Goal: Task Accomplishment & Management: Complete application form

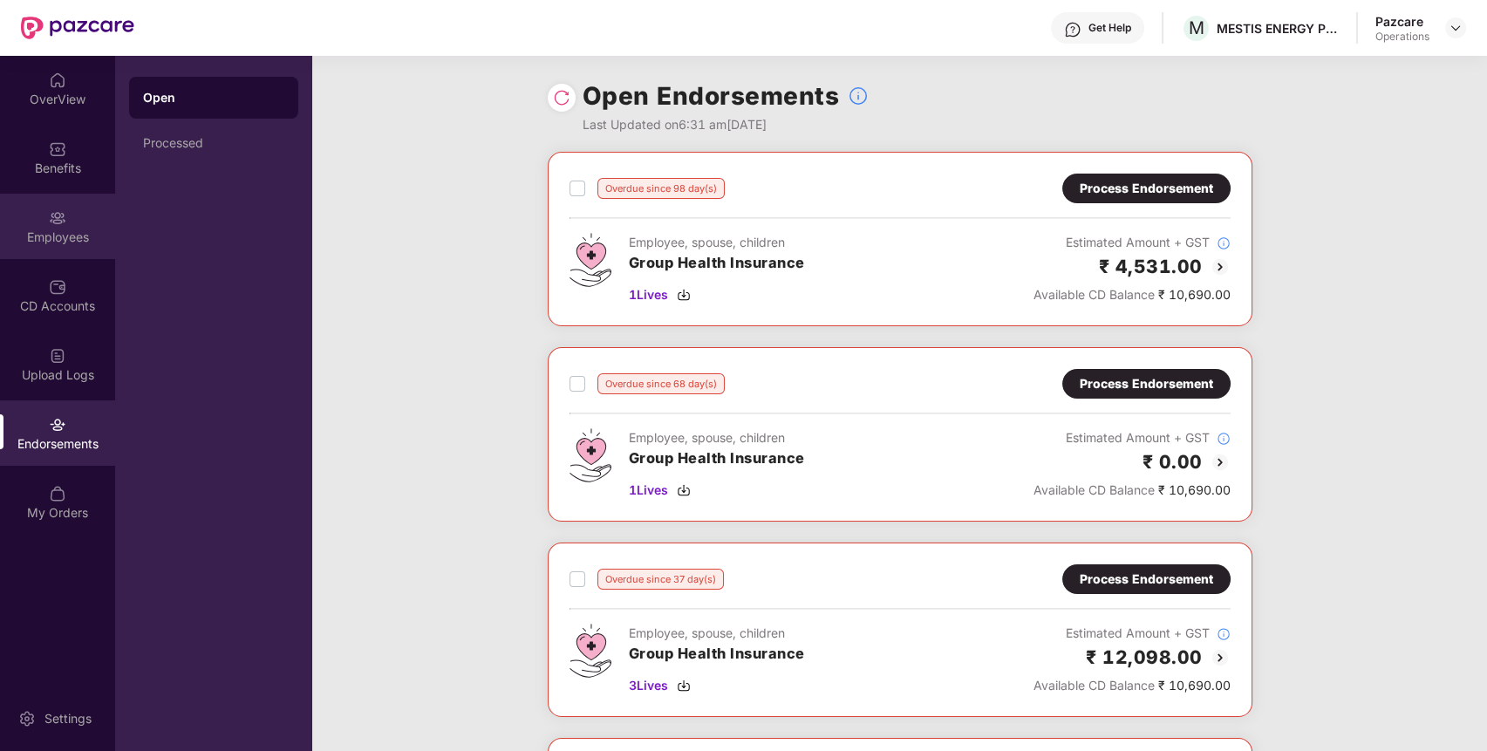
click at [70, 229] on div "Employees" at bounding box center [57, 237] width 115 height 17
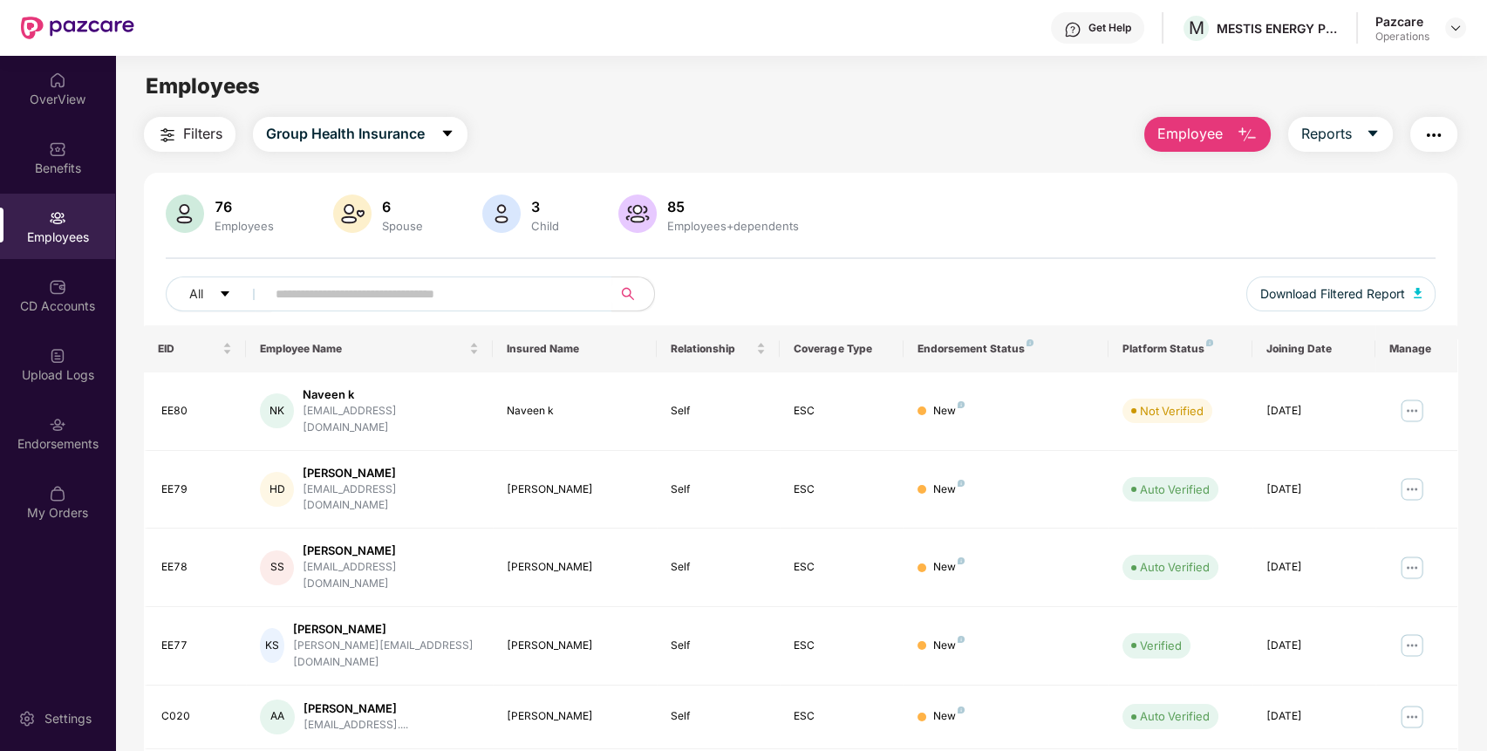
click at [203, 147] on button "Filters" at bounding box center [190, 134] width 92 height 35
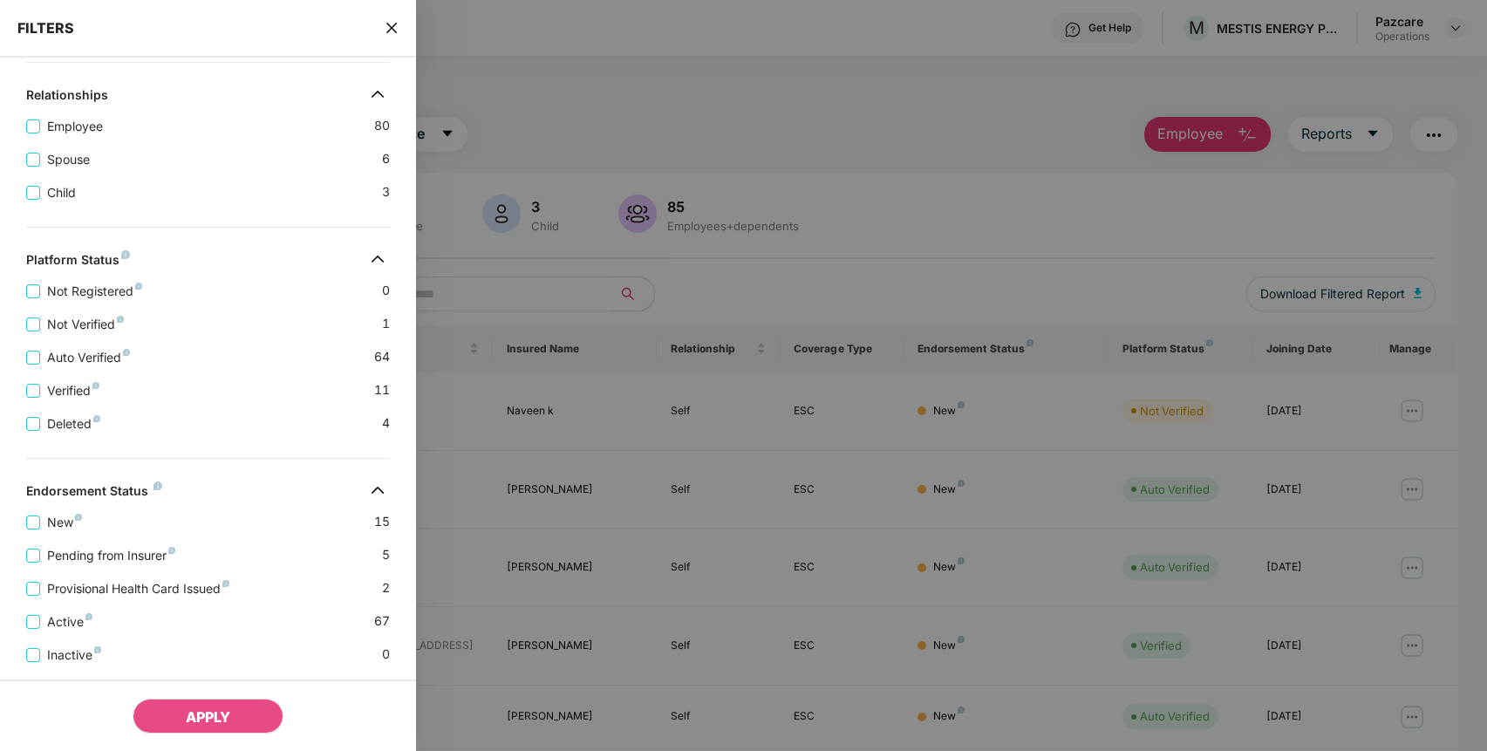
scroll to position [364, 0]
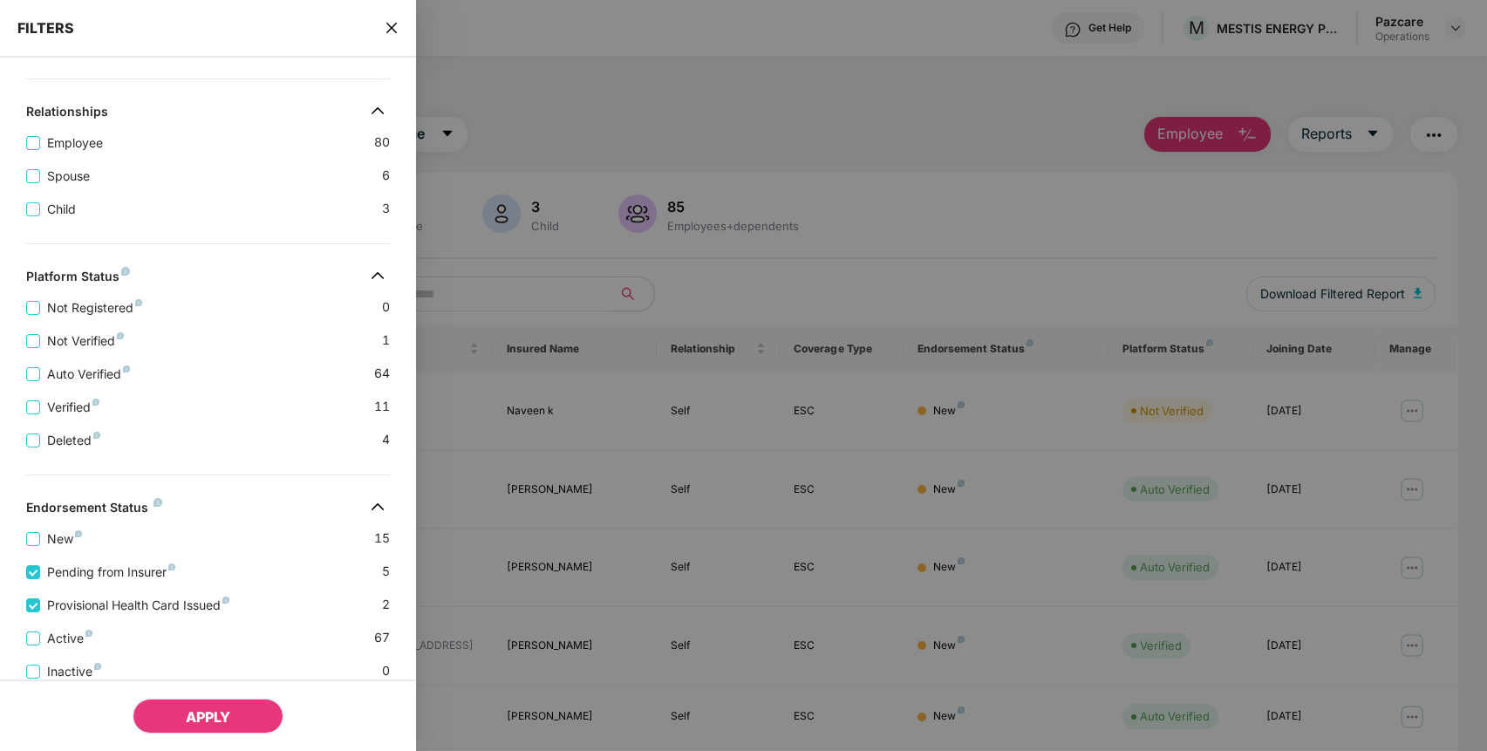
click at [202, 711] on span "APPLY" at bounding box center [208, 716] width 44 height 17
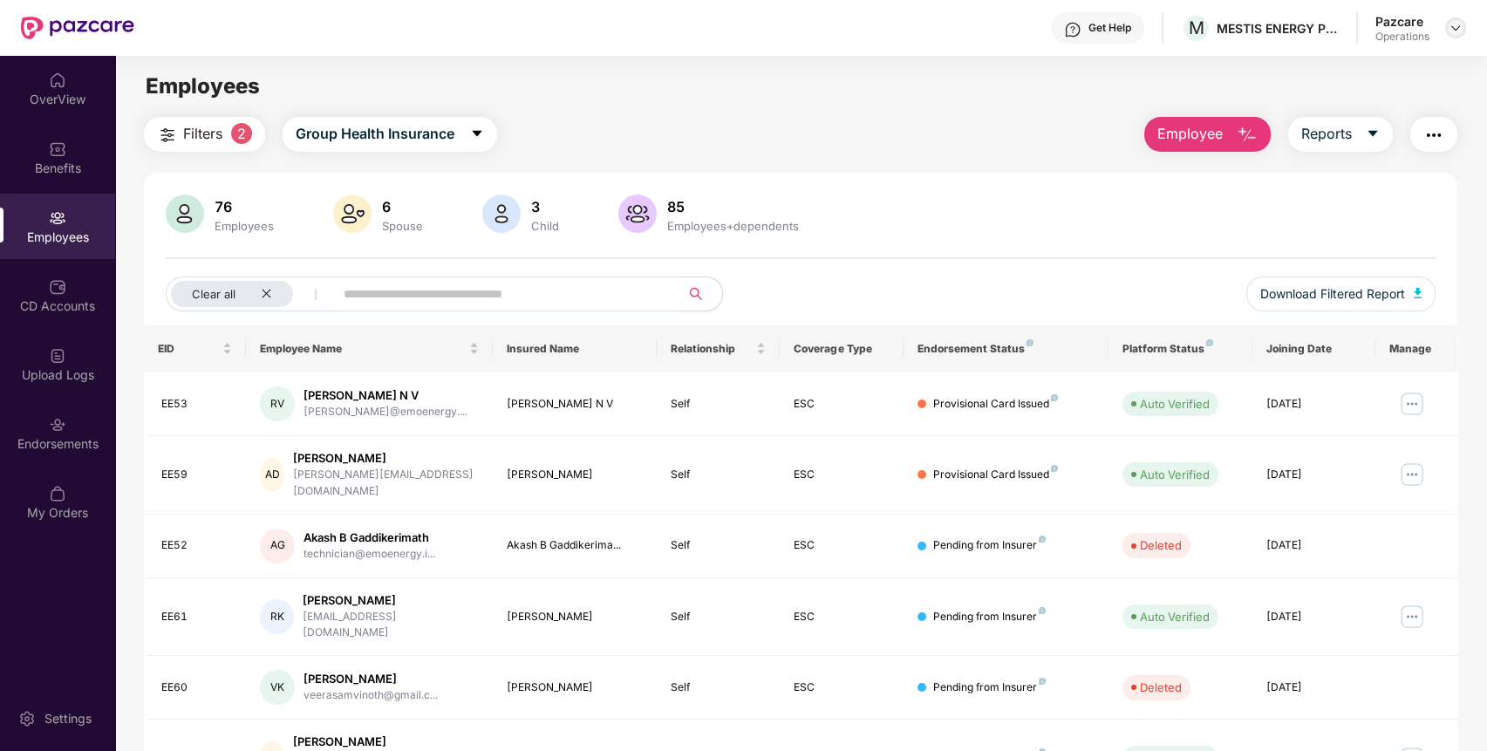
click at [1456, 29] on img at bounding box center [1456, 28] width 14 height 14
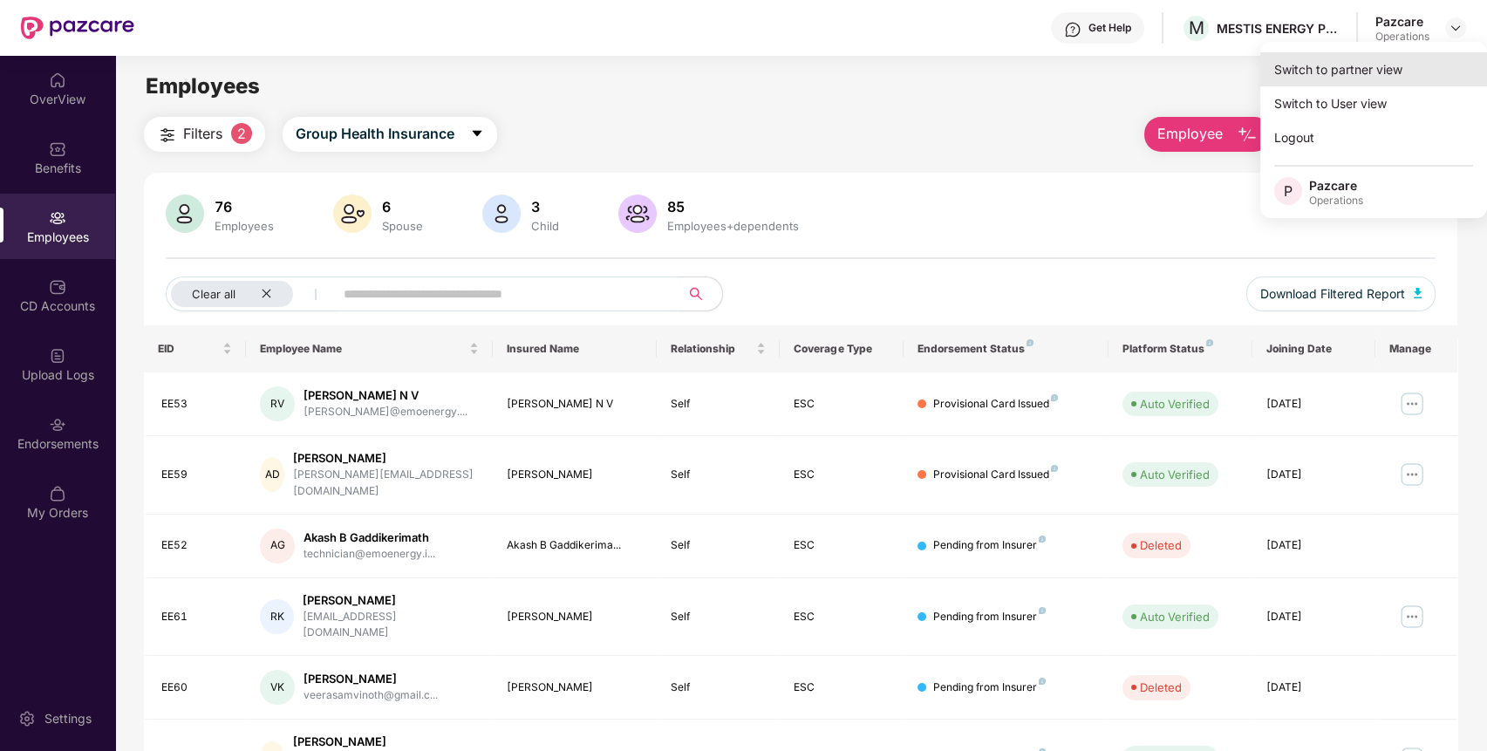
click at [1384, 63] on div "Switch to partner view" at bounding box center [1373, 69] width 227 height 34
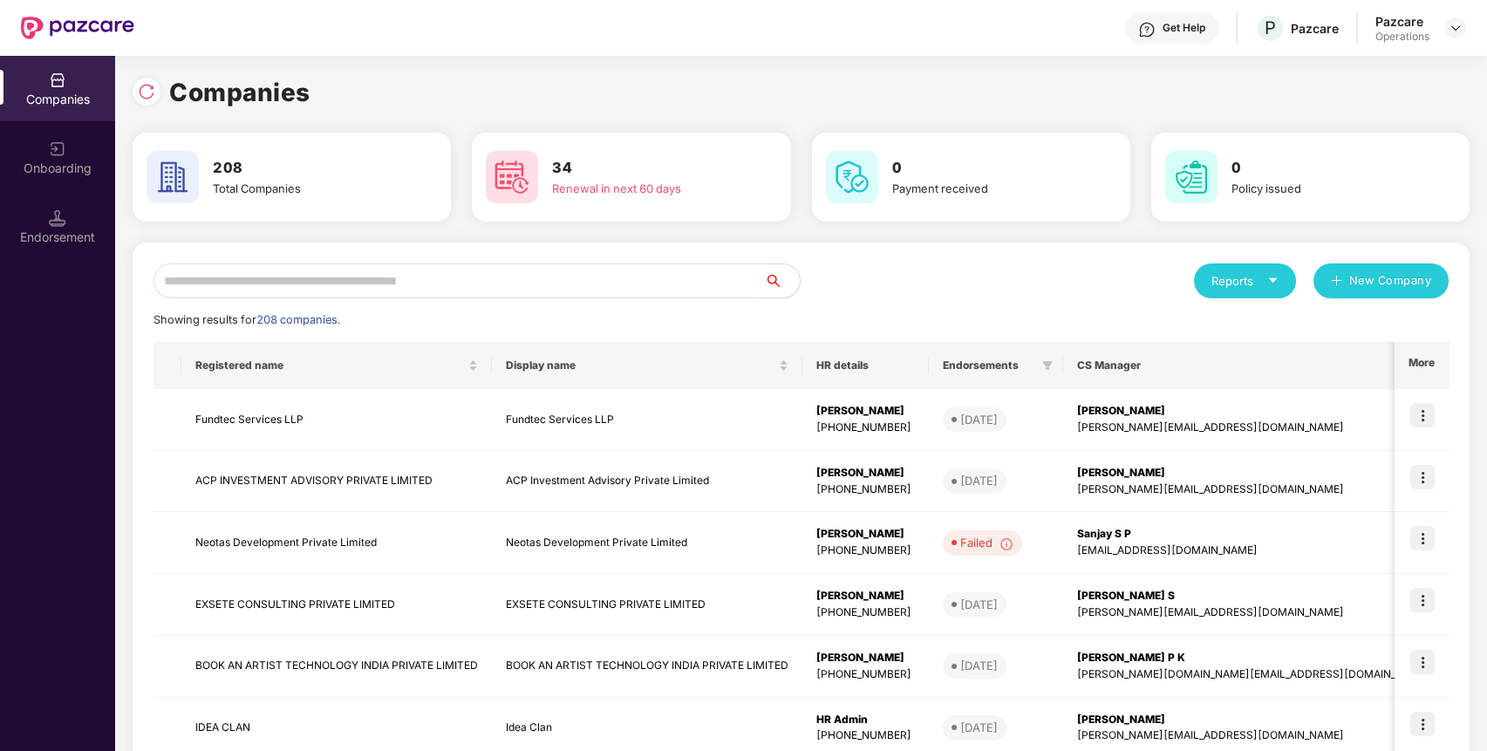
click at [502, 288] on input "text" at bounding box center [458, 280] width 611 height 35
click at [505, 286] on input "text" at bounding box center [458, 280] width 611 height 35
paste input "**********"
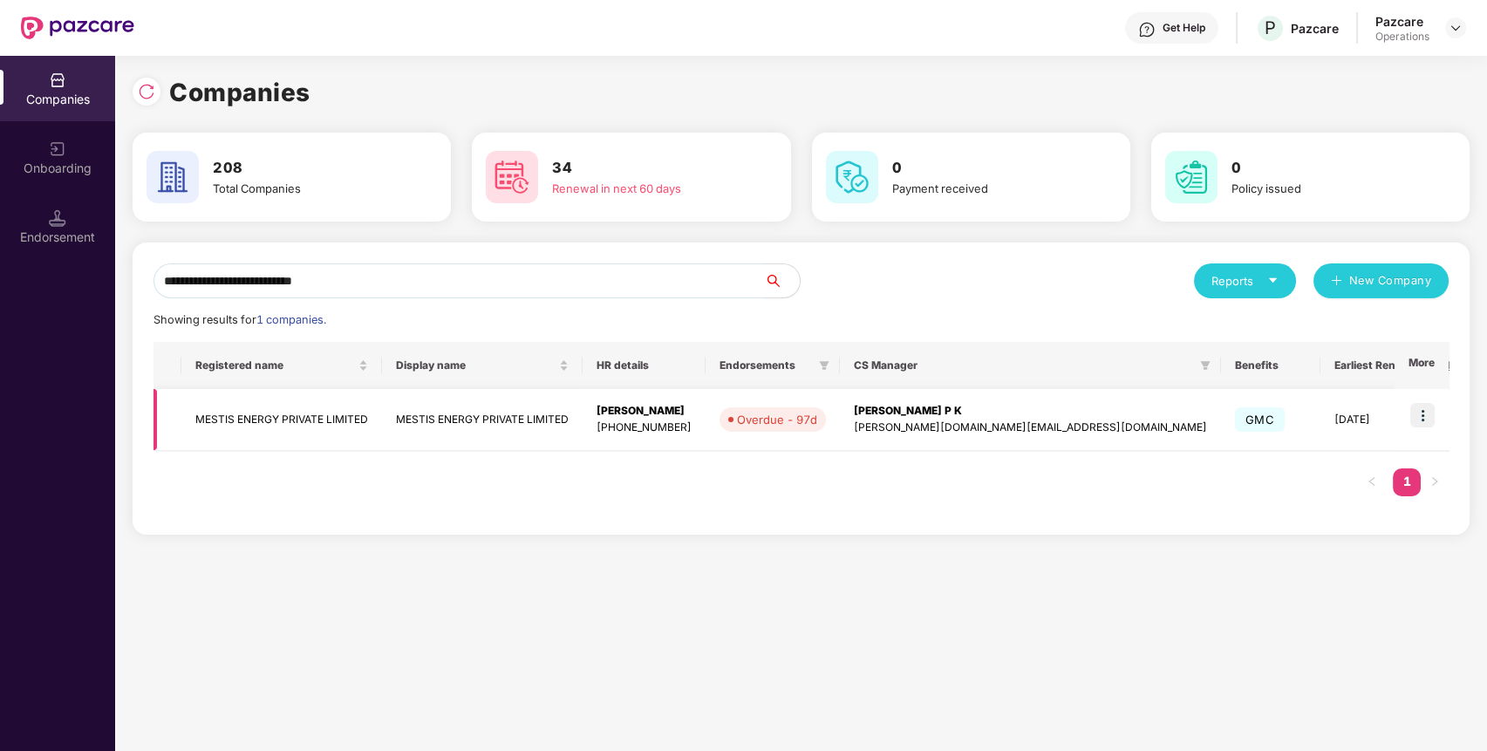
type input "**********"
click at [1421, 409] on img at bounding box center [1422, 415] width 24 height 24
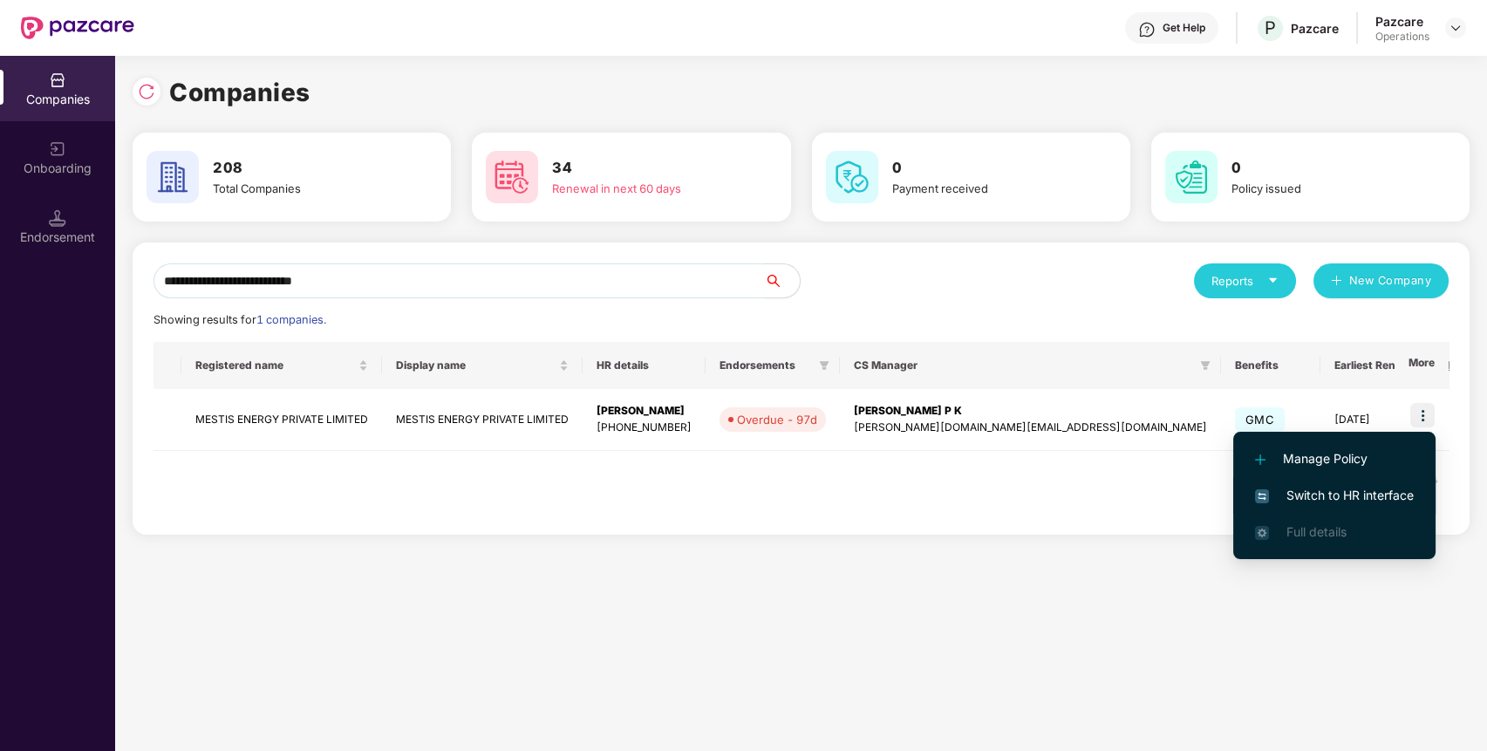
click at [1348, 492] on span "Switch to HR interface" at bounding box center [1334, 495] width 159 height 19
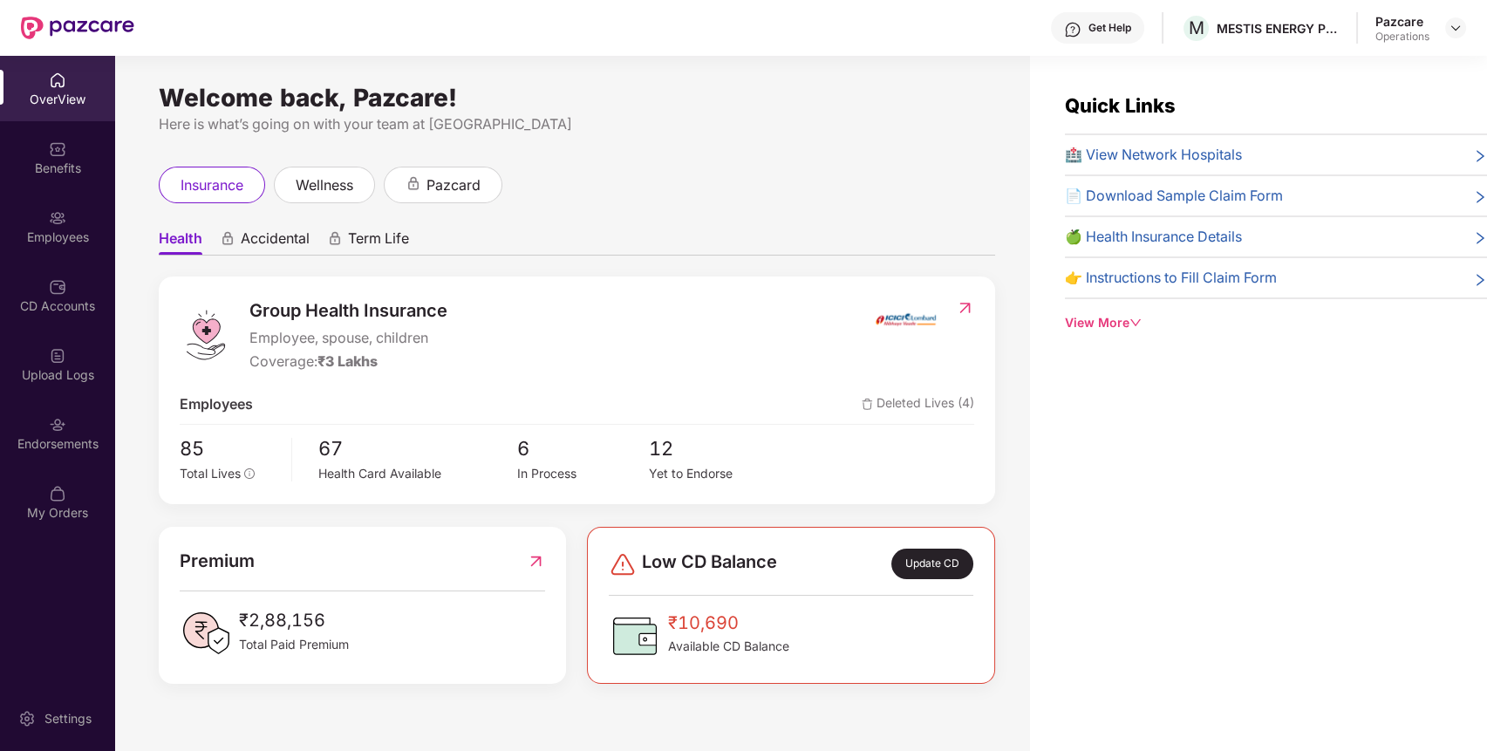
click at [58, 433] on div "Endorsements" at bounding box center [57, 432] width 115 height 65
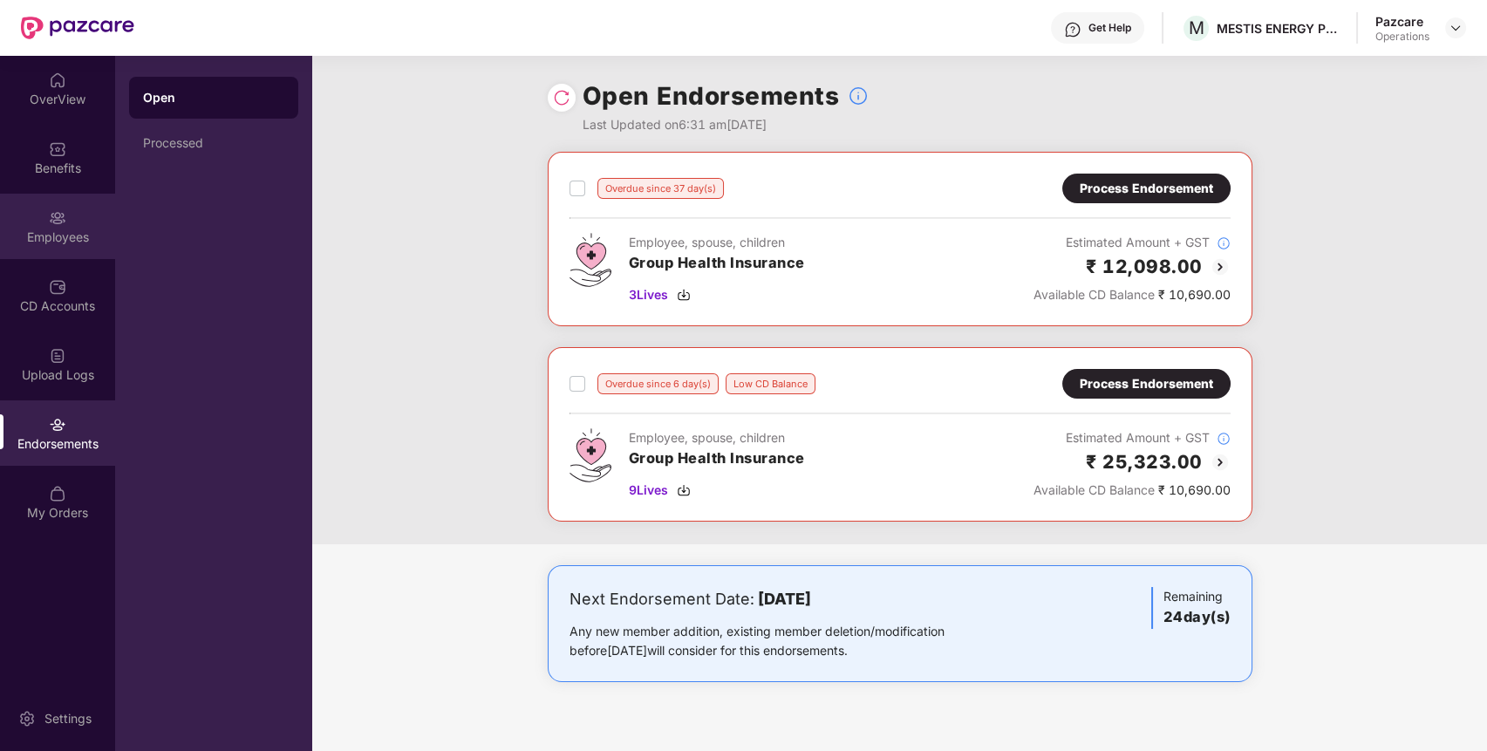
click at [27, 227] on div "Employees" at bounding box center [57, 226] width 115 height 65
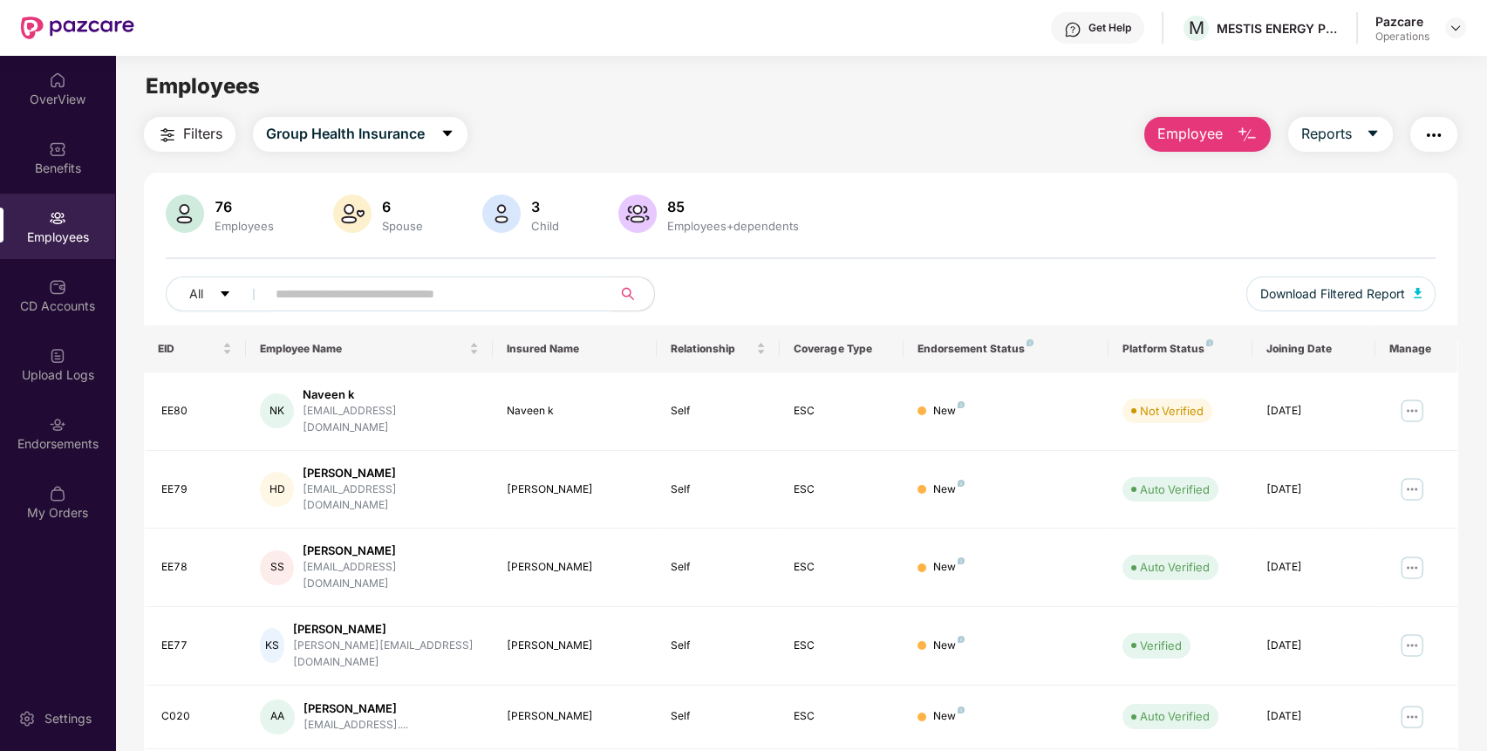
click at [205, 129] on span "Filters" at bounding box center [202, 134] width 39 height 22
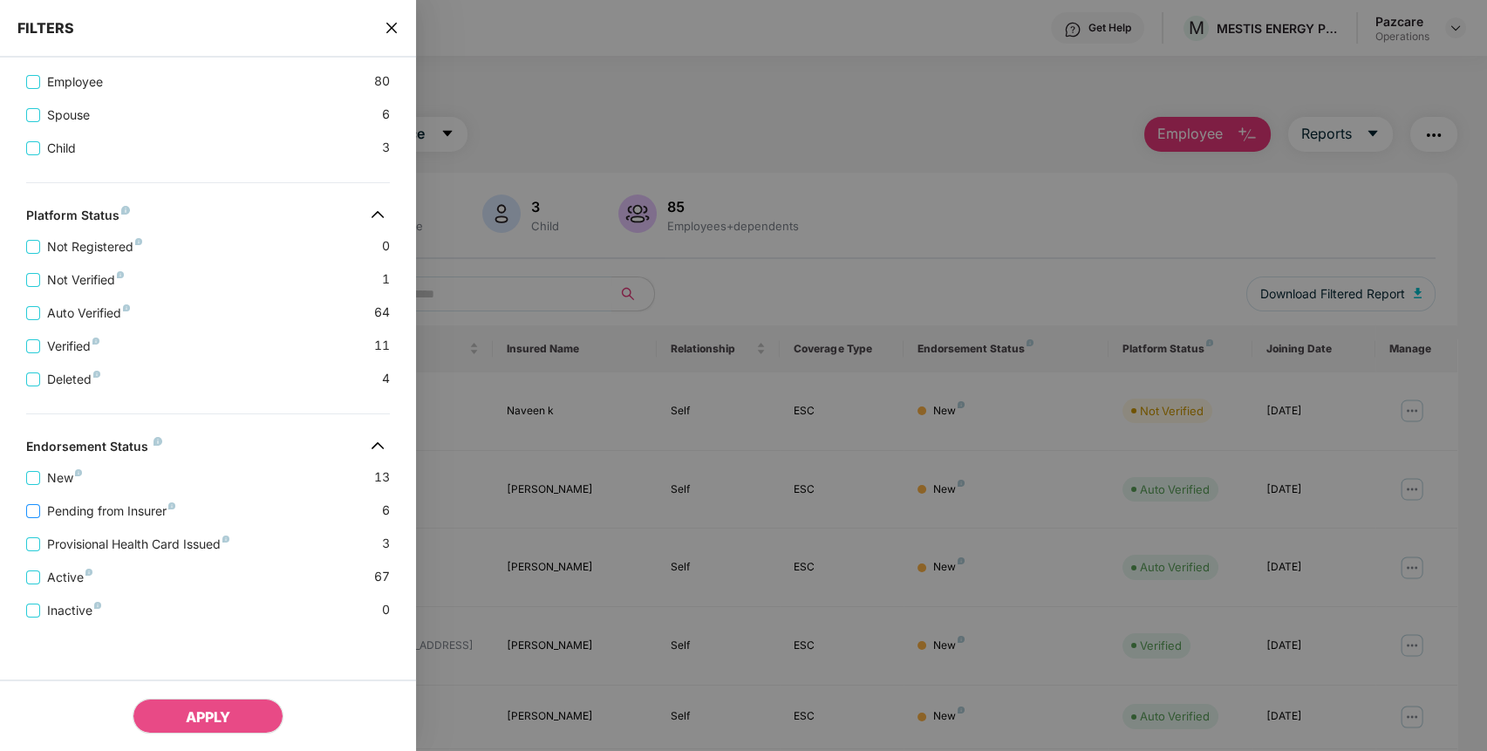
click at [81, 501] on span "Pending from Insurer" at bounding box center [111, 510] width 142 height 19
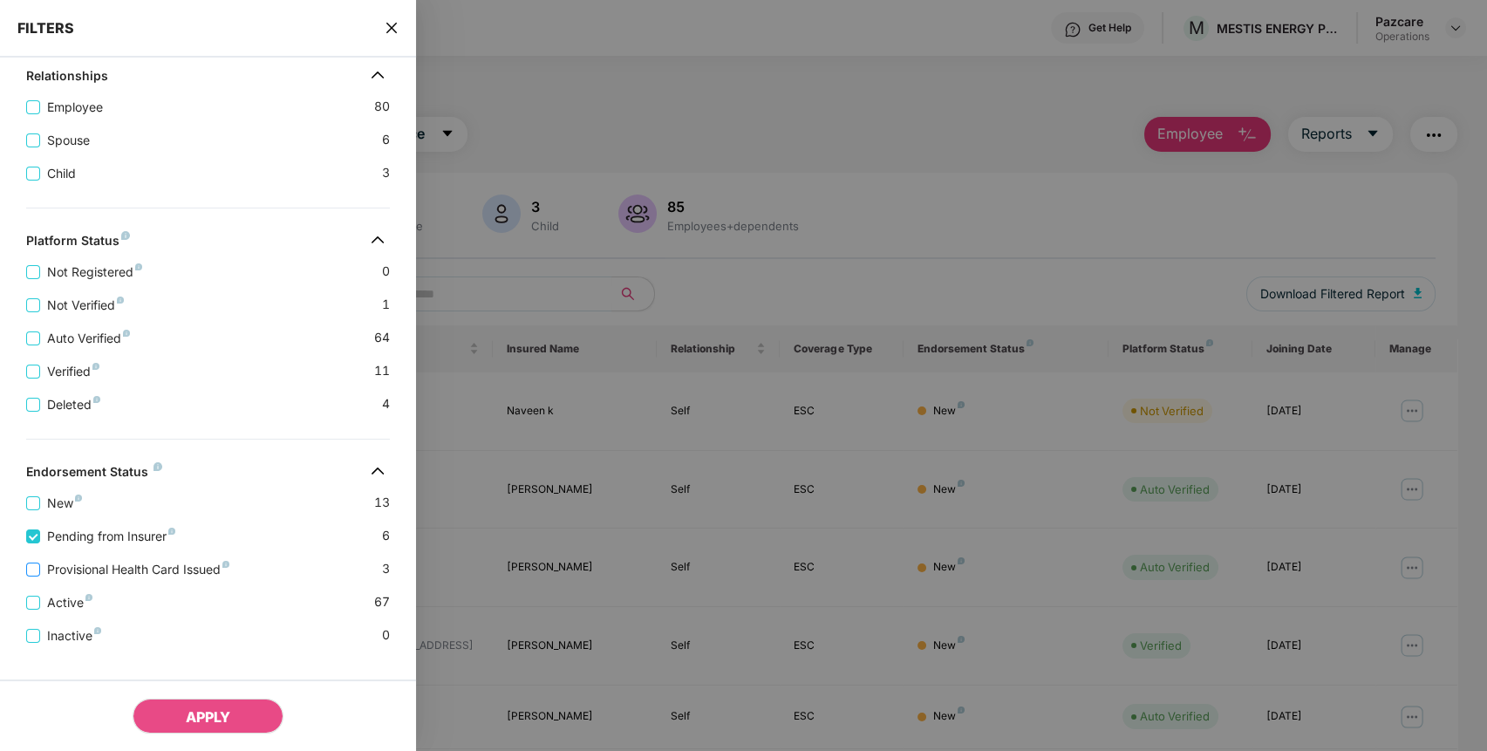
click at [190, 572] on span "Provisional Health Card Issued" at bounding box center [138, 569] width 196 height 19
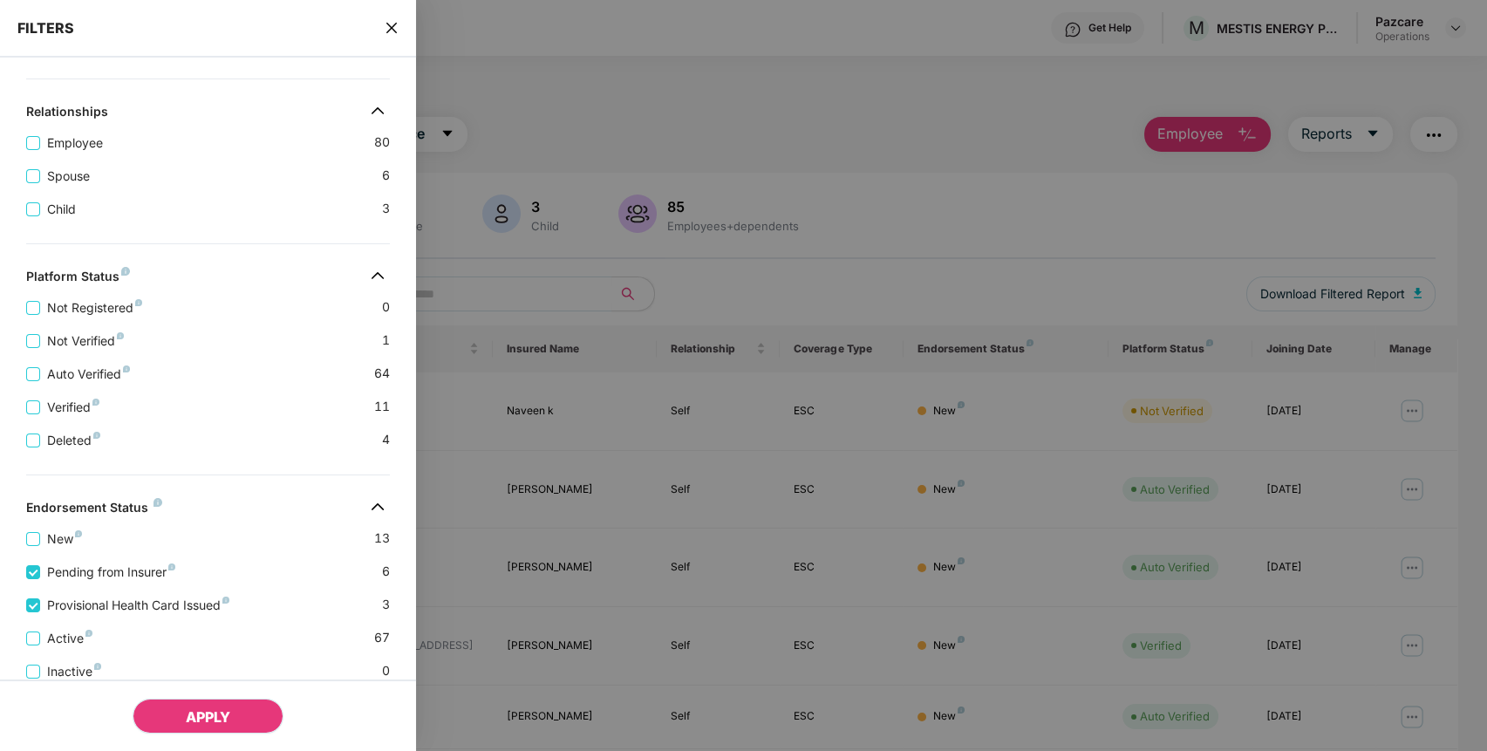
click at [192, 705] on button "APPLY" at bounding box center [208, 716] width 151 height 35
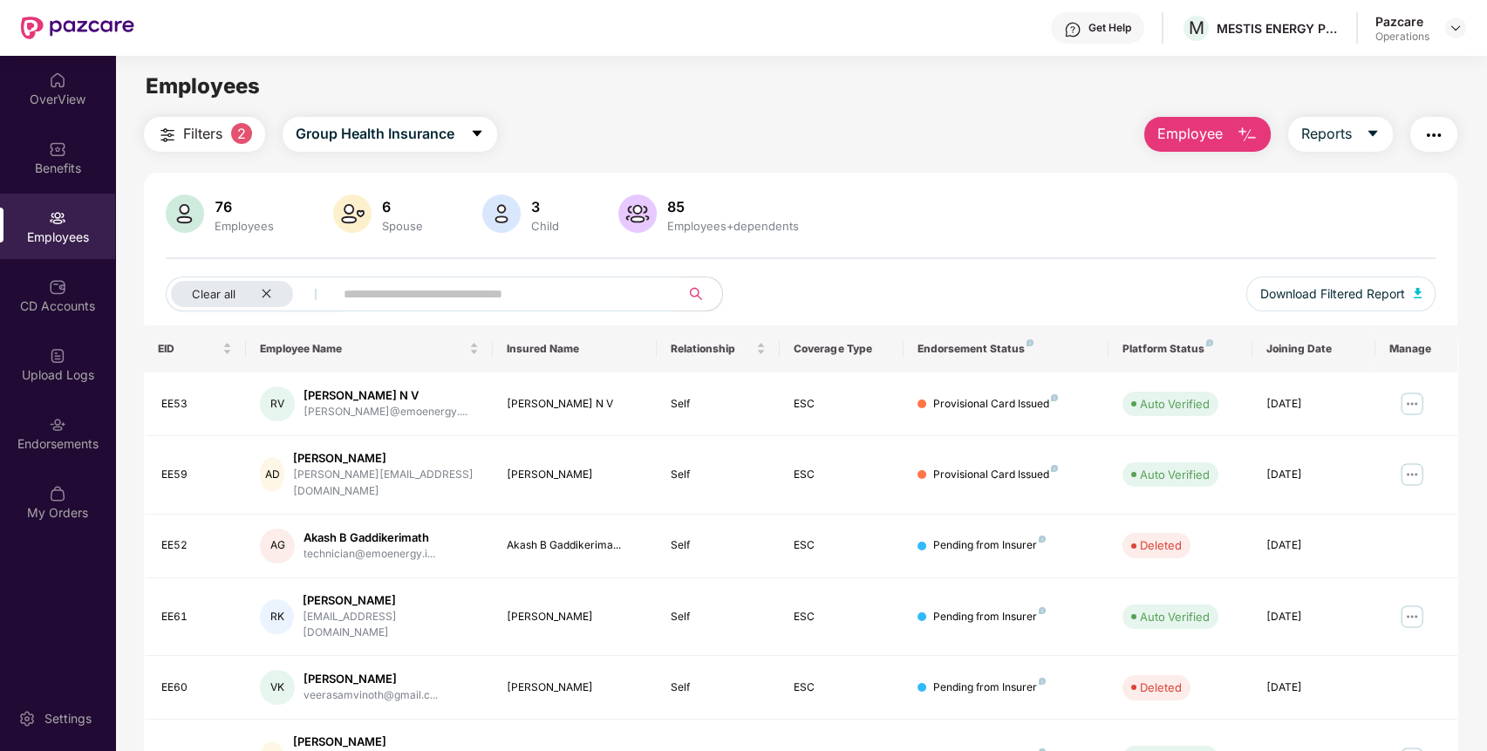
scroll to position [1, 0]
click at [1379, 296] on span "Download Filtered Report" at bounding box center [1332, 292] width 145 height 19
click at [1433, 129] on img "button" at bounding box center [1433, 134] width 21 height 21
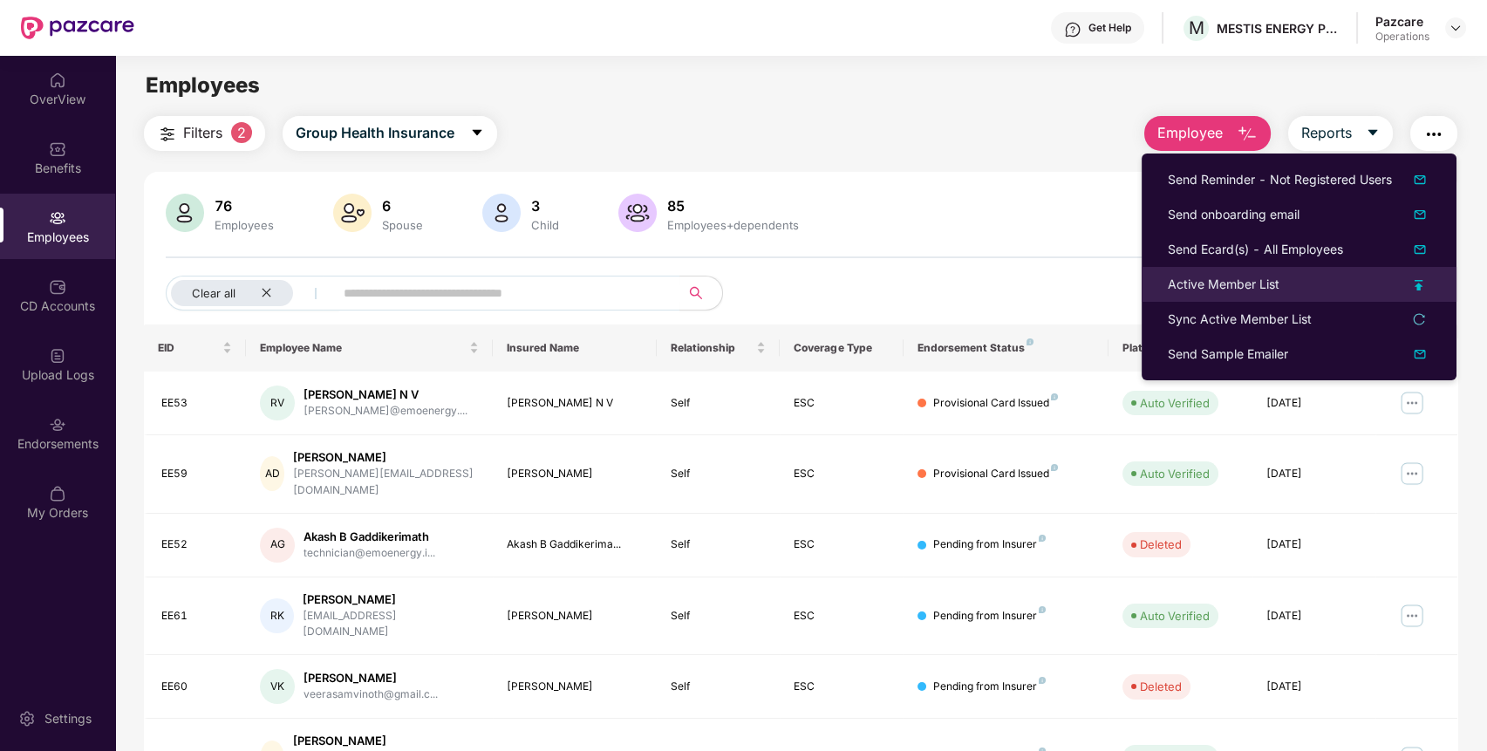
click at [1245, 279] on div "Active Member List" at bounding box center [1224, 284] width 112 height 19
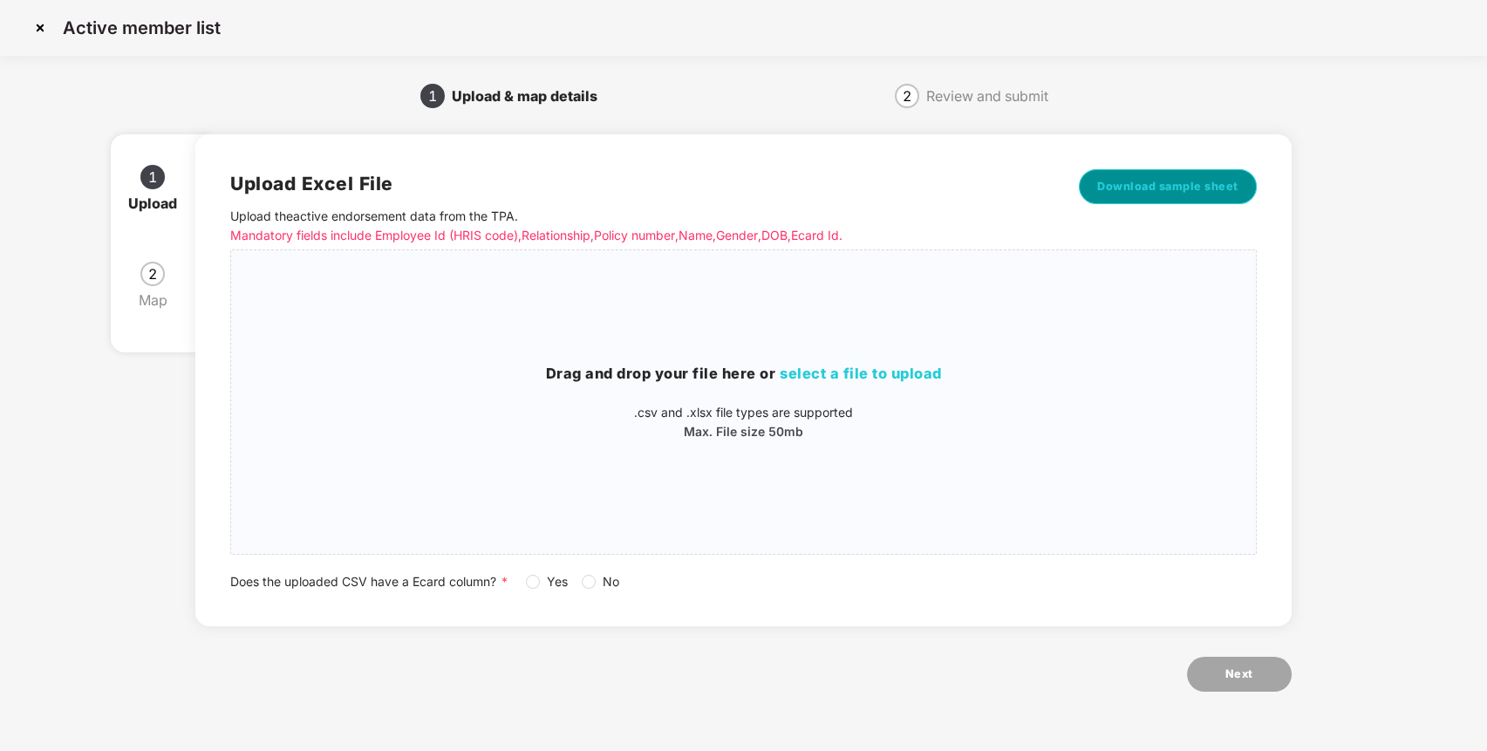
click at [1150, 180] on span "Download sample sheet" at bounding box center [1167, 186] width 141 height 17
click at [920, 337] on div "Drag and drop your file here or select a file to upload .csv and .xlsx file typ…" at bounding box center [743, 402] width 1025 height 276
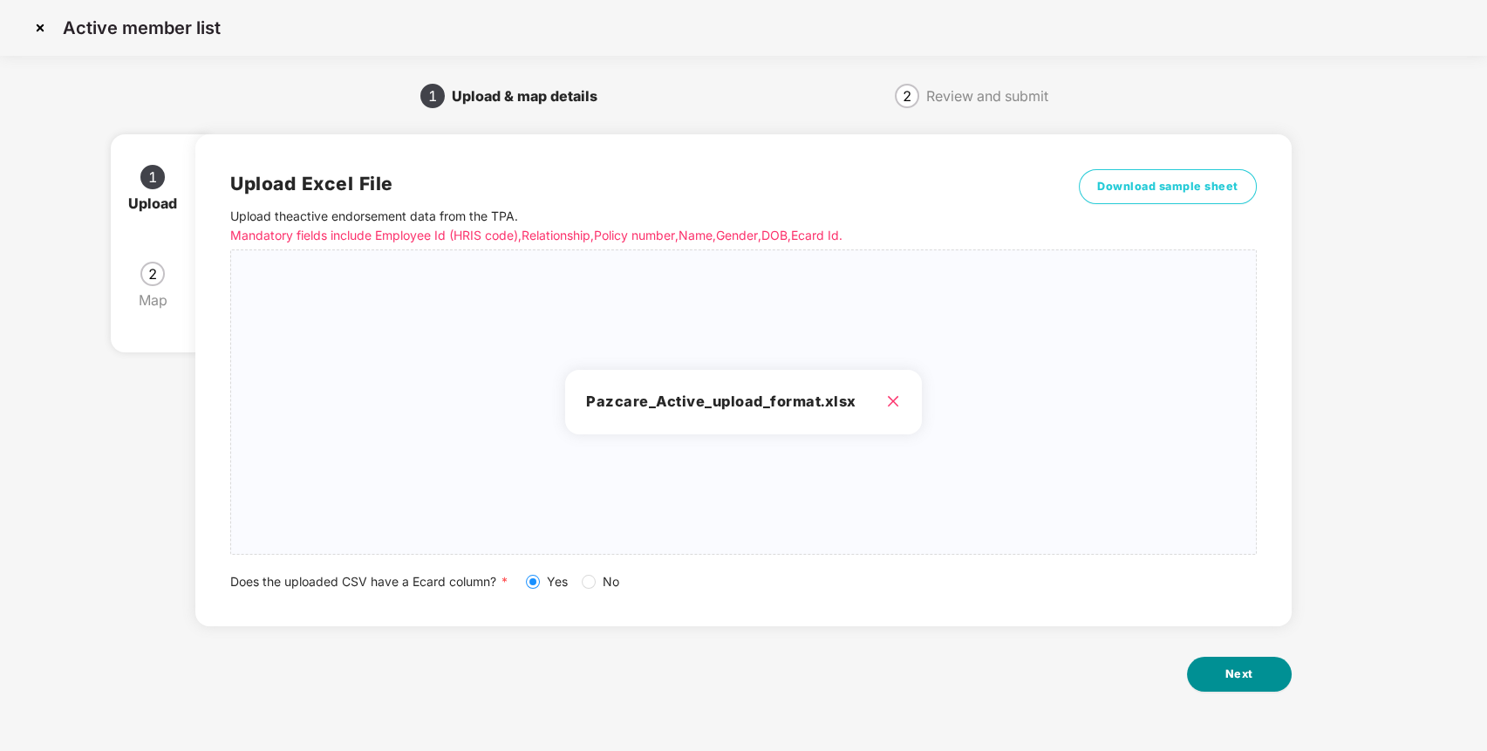
click at [1250, 663] on button "Next" at bounding box center [1239, 674] width 105 height 35
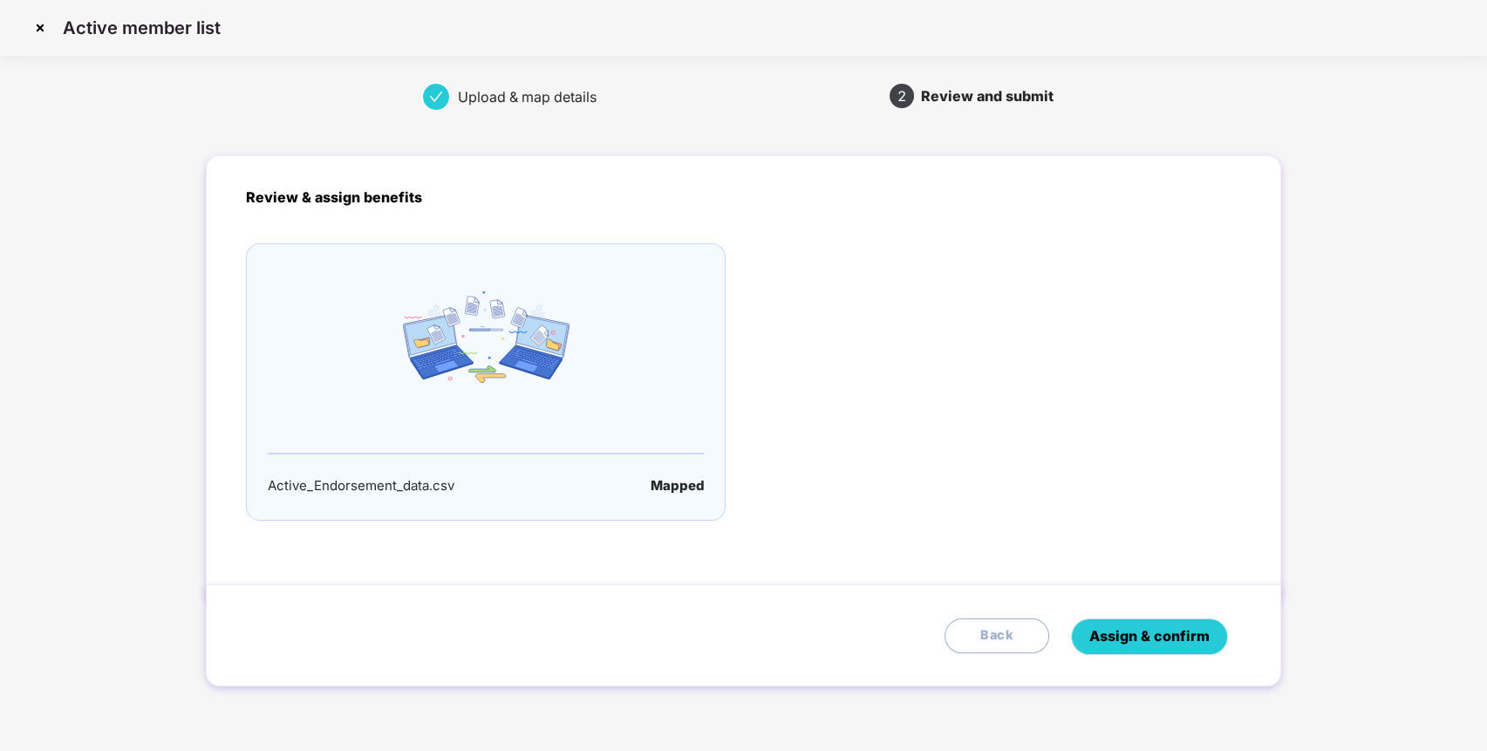
click at [1156, 638] on span "Assign & confirm" at bounding box center [1149, 636] width 120 height 22
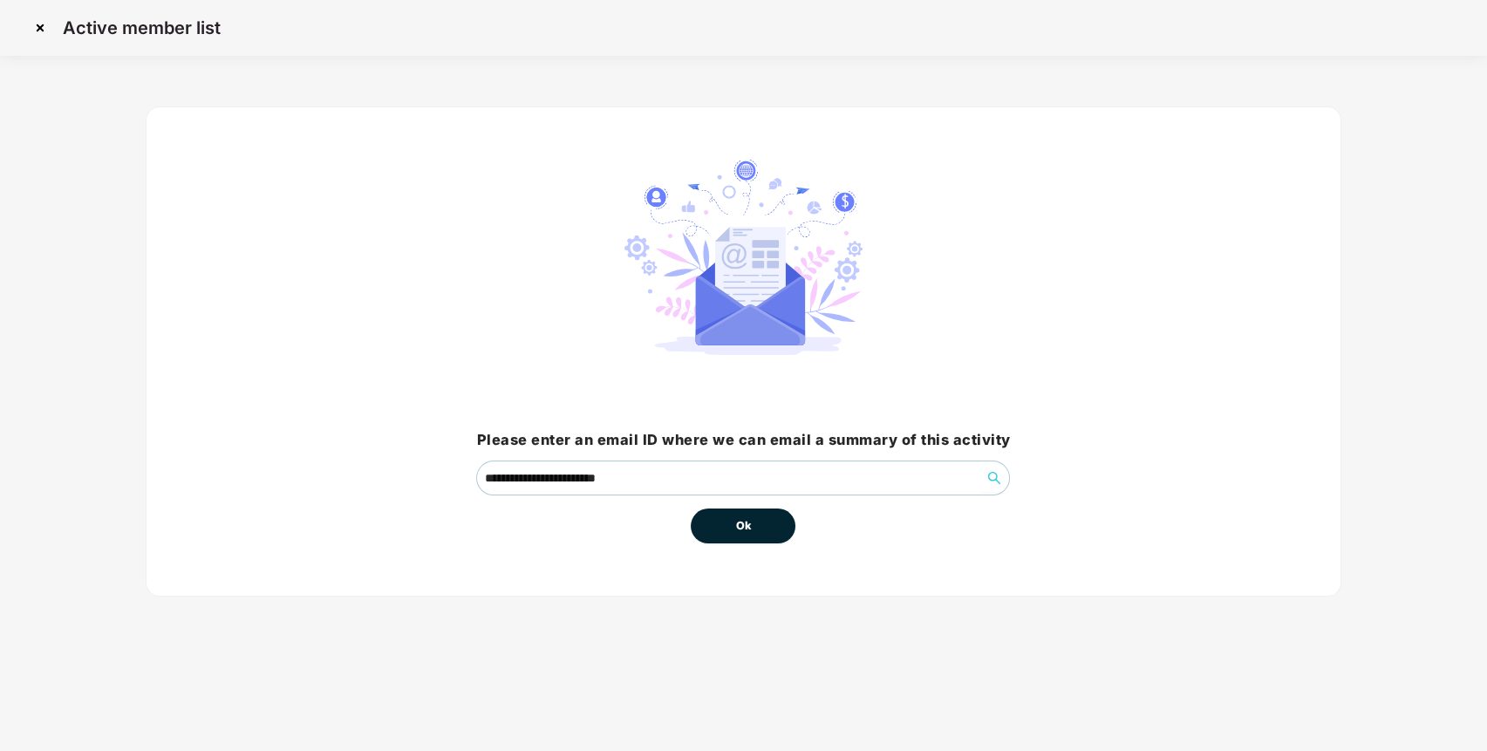
click at [754, 521] on button "Ok" at bounding box center [743, 525] width 105 height 35
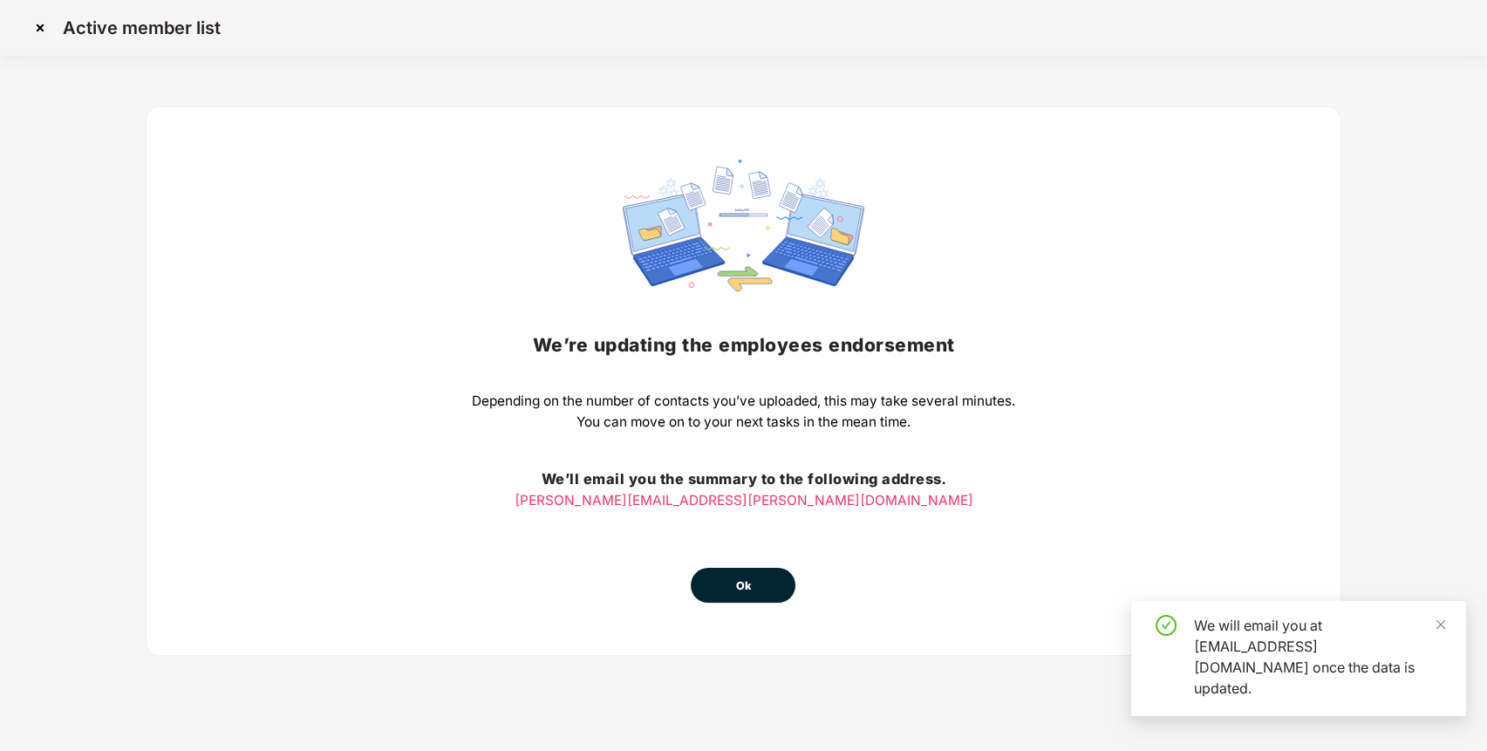
click at [758, 583] on button "Ok" at bounding box center [743, 585] width 105 height 35
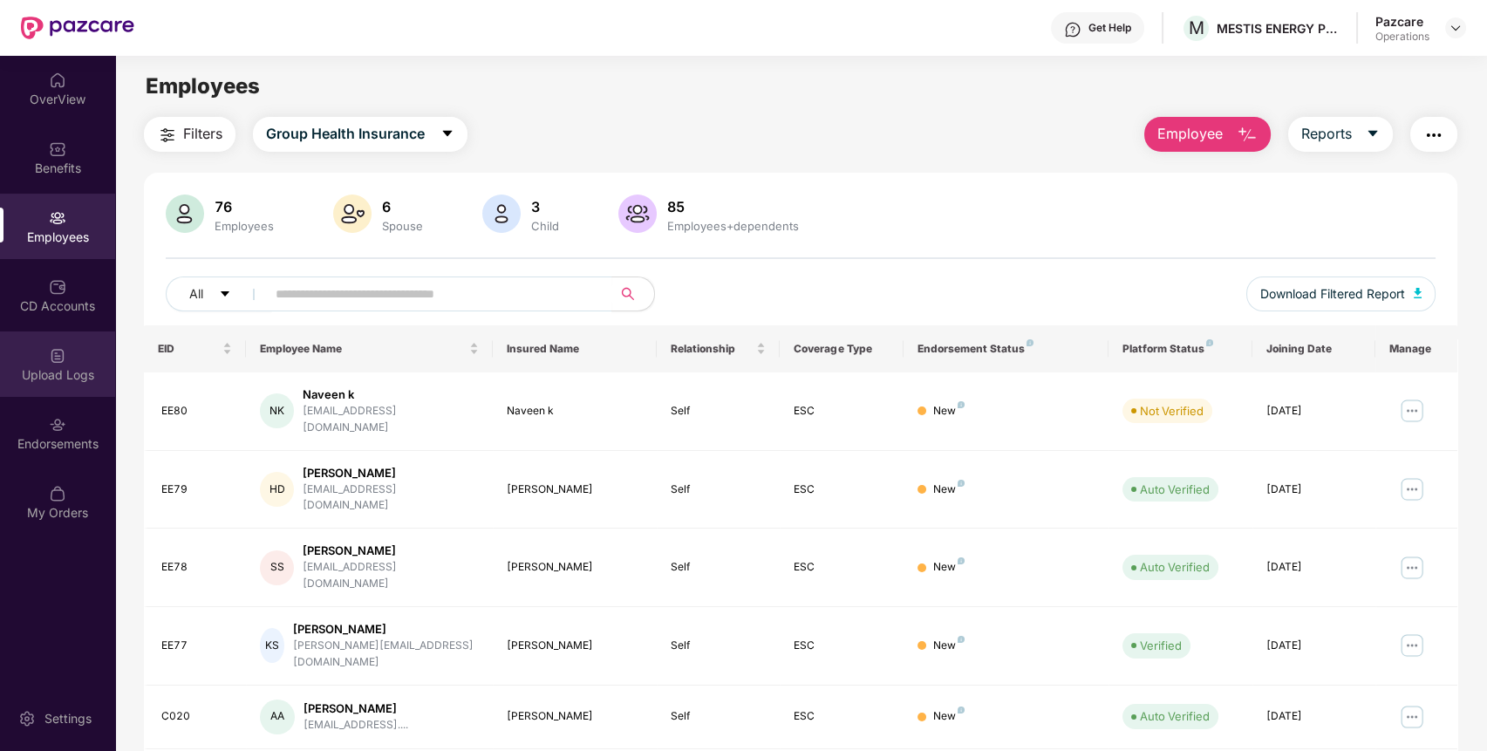
click at [60, 363] on div "Upload Logs" at bounding box center [57, 363] width 115 height 65
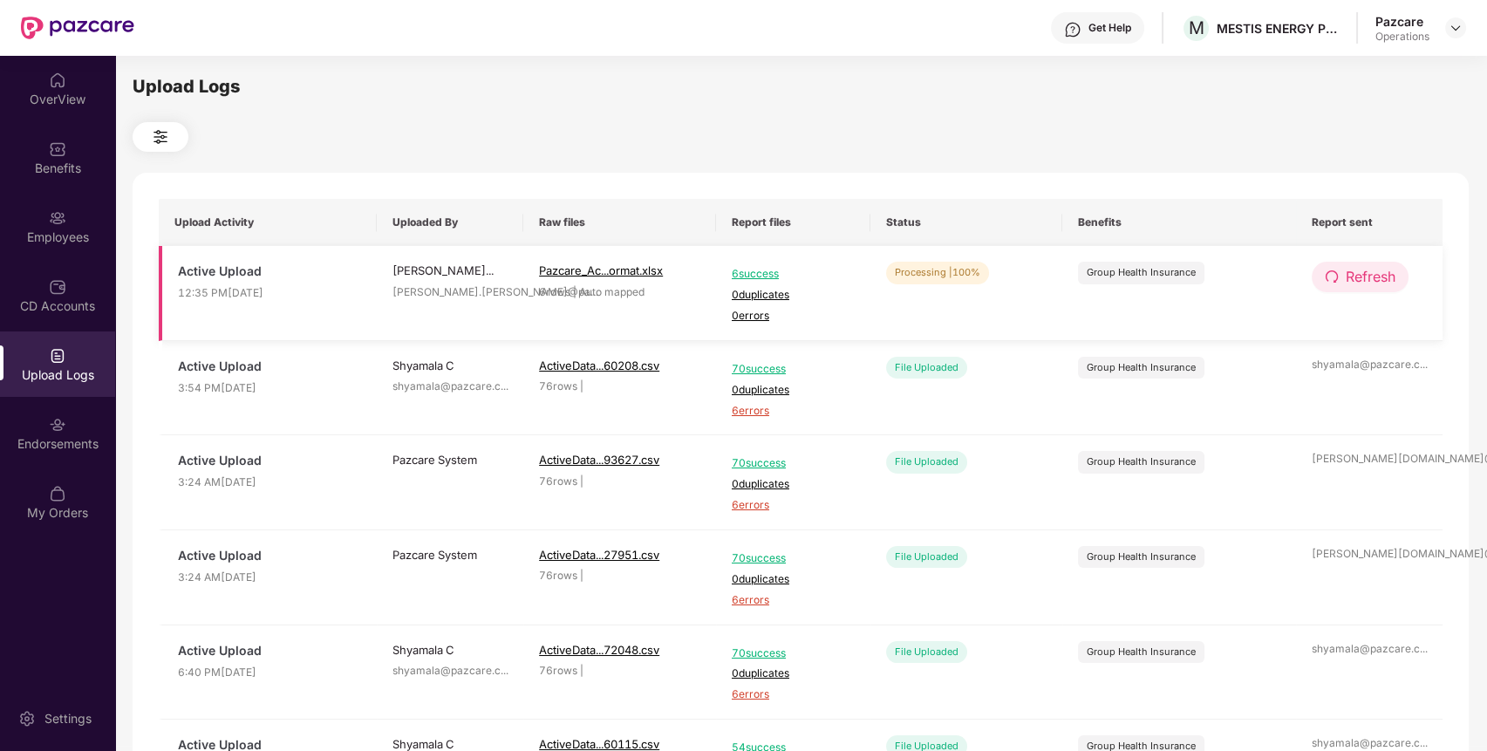
click at [1362, 279] on span "Refresh" at bounding box center [1371, 277] width 50 height 22
